Goal: Navigation & Orientation: Find specific page/section

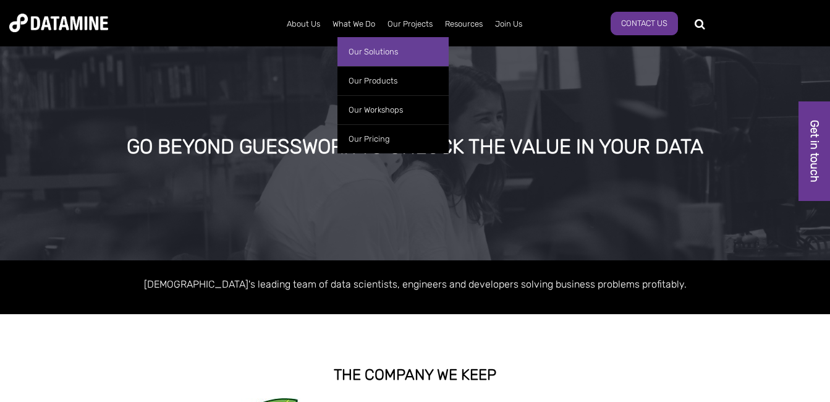
click at [381, 53] on link "Our Solutions" at bounding box center [393, 51] width 111 height 29
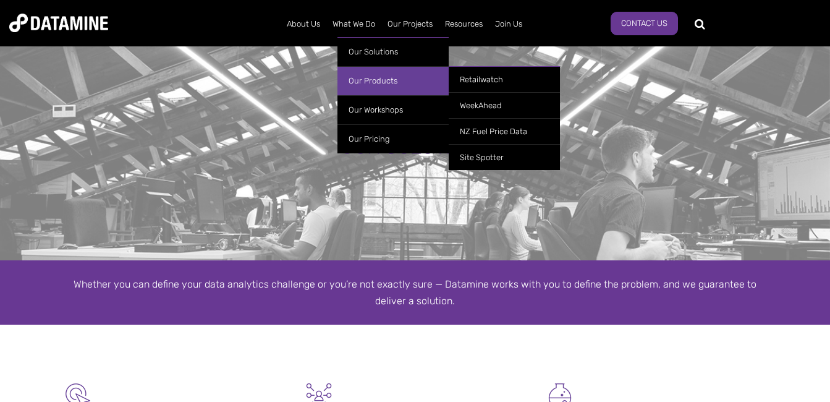
click at [375, 80] on link "Our Products" at bounding box center [393, 80] width 111 height 29
